Goal: Transaction & Acquisition: Purchase product/service

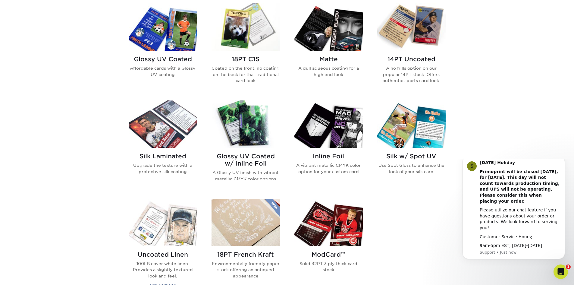
scroll to position [332, 0]
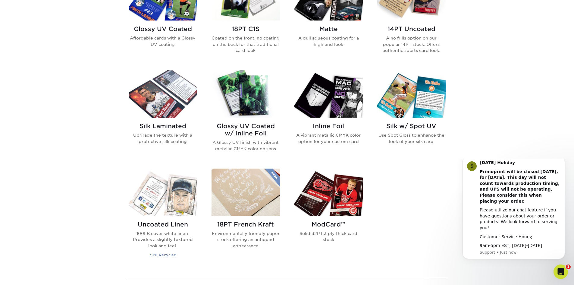
click at [224, 127] on h2 "Glossy UV Coated w/ Inline Foil" at bounding box center [246, 129] width 68 height 14
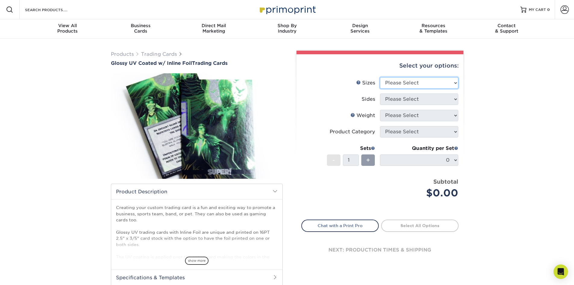
click at [437, 81] on select "Please Select 2.5" x 3.5"" at bounding box center [419, 82] width 78 height 11
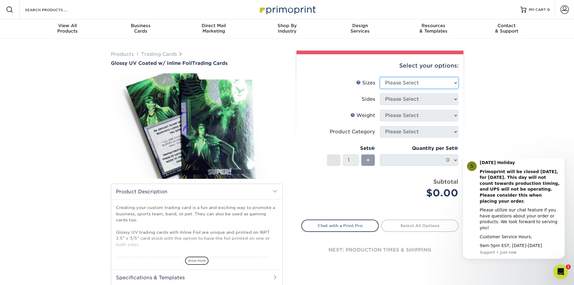
select select "2.50x3.50"
click at [380, 77] on select "Please Select 2.5" x 3.5"" at bounding box center [419, 82] width 78 height 11
click at [433, 98] on select "Please Select Print Both Sides - Foil Back Only Print Both Sides - Foil Both Si…" at bounding box center [419, 98] width 78 height 11
select select "2ba18f74-0f96-487e-8b6e-985b404b3305"
click at [380, 93] on select "Please Select Print Both Sides - Foil Back Only Print Both Sides - Foil Both Si…" at bounding box center [419, 98] width 78 height 11
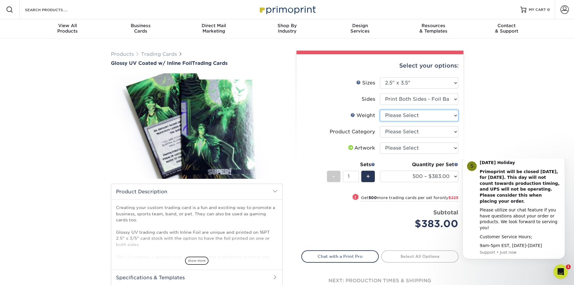
click at [426, 117] on select "Please Select 16PT" at bounding box center [419, 115] width 78 height 11
select select "16PT"
click at [380, 110] on select "Please Select 16PT" at bounding box center [419, 115] width 78 height 11
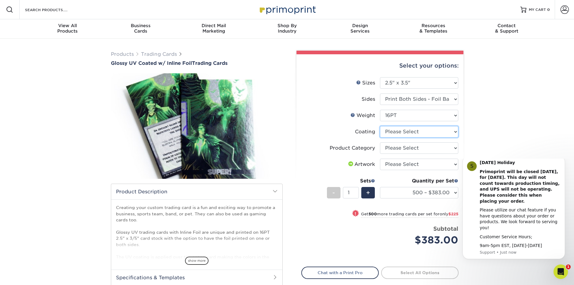
click at [454, 133] on select at bounding box center [419, 131] width 78 height 11
select select "ae367451-b2b8-45df-a344-0f05b6a12993"
click at [380, 126] on select at bounding box center [419, 131] width 78 height 11
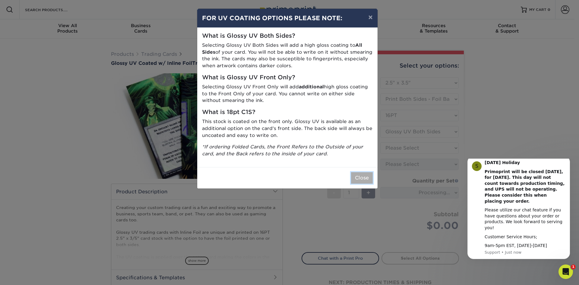
click at [364, 178] on button "Close" at bounding box center [362, 177] width 22 height 11
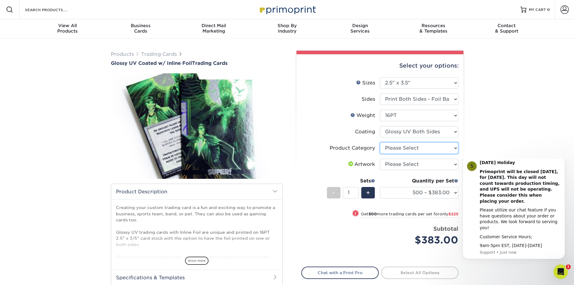
click at [453, 146] on select "Please Select Trading Cards" at bounding box center [419, 147] width 78 height 11
select select "c2f9bce9-36c2-409d-b101-c29d9d031e18"
click at [380, 142] on select "Please Select Trading Cards" at bounding box center [419, 147] width 78 height 11
click at [444, 165] on select "Please Select I will upload files I need a design - $100" at bounding box center [419, 164] width 78 height 11
select select "upload"
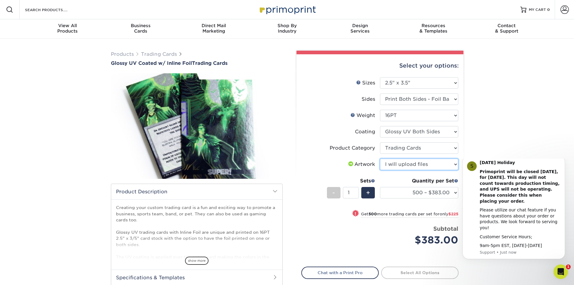
click at [380, 159] on select "Please Select I will upload files I need a design - $100" at bounding box center [419, 164] width 78 height 11
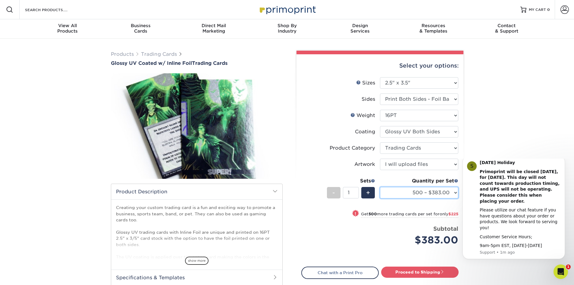
click at [453, 194] on select "500 – $383.00 1000 – $608.00 2500 – $883.00 5000 – $1252.00" at bounding box center [419, 192] width 78 height 11
click at [380, 187] on select "500 – $383.00 1000 – $608.00 2500 – $883.00 5000 – $1252.00" at bounding box center [419, 192] width 78 height 11
click at [327, 215] on div "! Get 1500 more trading cards per set for only $275" at bounding box center [380, 217] width 157 height 14
select select "2500 – $883.00"
